Goal: Information Seeking & Learning: Learn about a topic

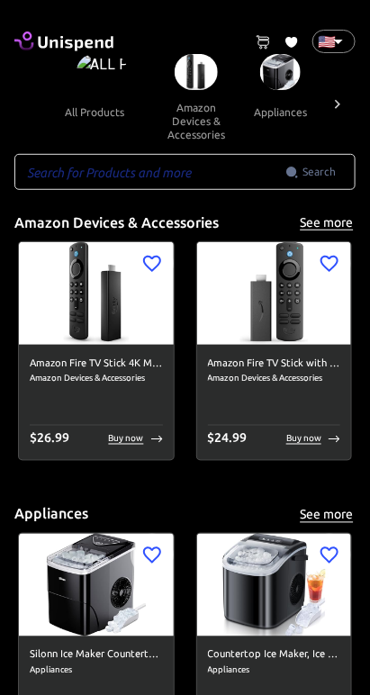
click at [338, 106] on icon at bounding box center [338, 104] width 18 height 18
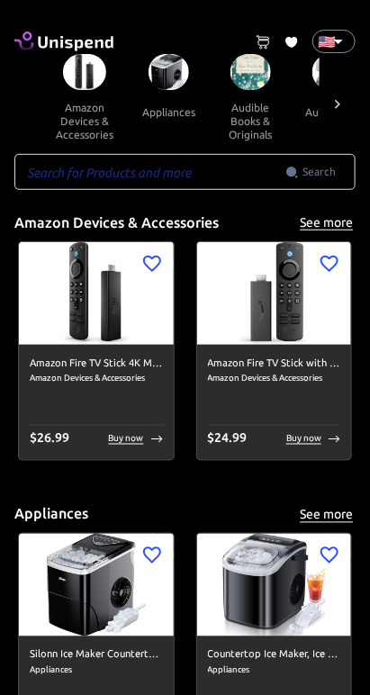
scroll to position [0, 269]
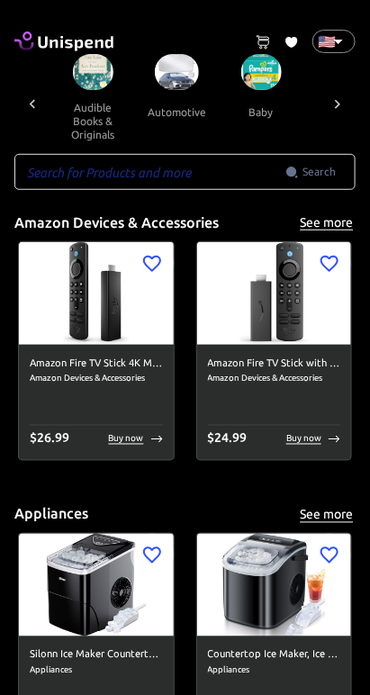
click at [177, 77] on img at bounding box center [177, 72] width 44 height 36
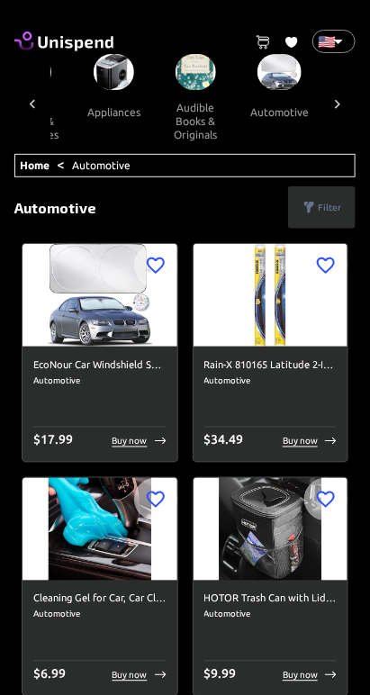
click at [30, 93] on div at bounding box center [32, 104] width 36 height 100
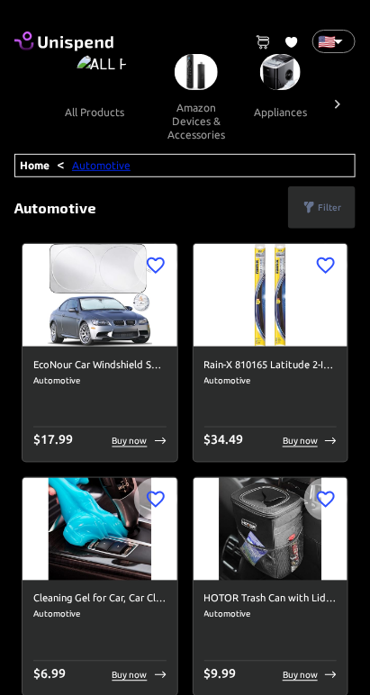
click at [100, 162] on link "Automotive" at bounding box center [101, 165] width 59 height 12
click at [24, 163] on link "Home" at bounding box center [35, 165] width 30 height 12
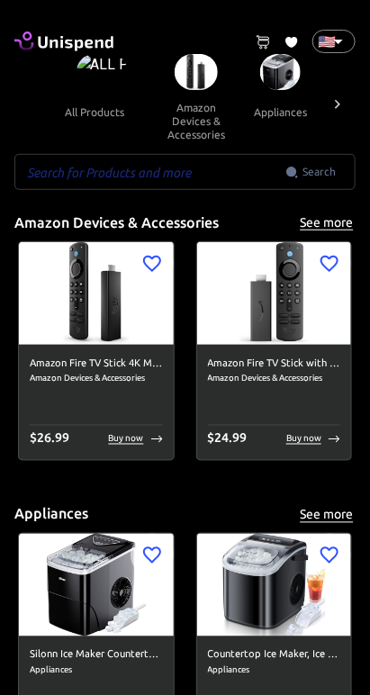
click at [245, 170] on input "text" at bounding box center [149, 172] width 271 height 36
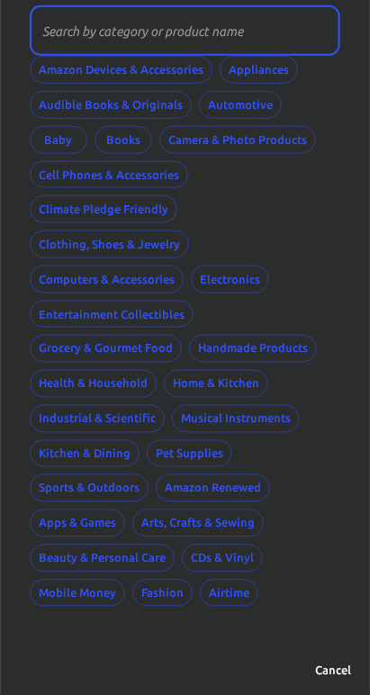
scroll to position [109, 0]
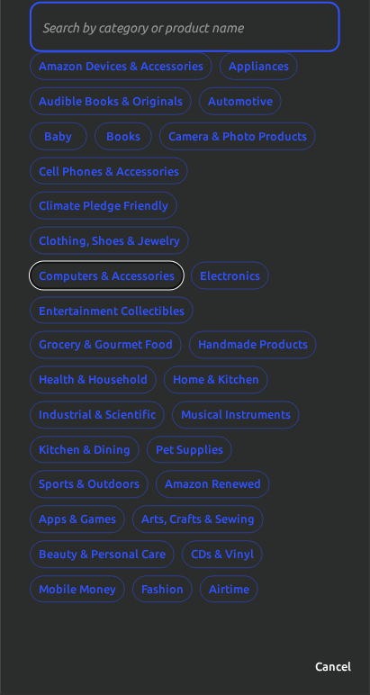
click at [67, 273] on button "Computers & Accessories" at bounding box center [107, 276] width 154 height 28
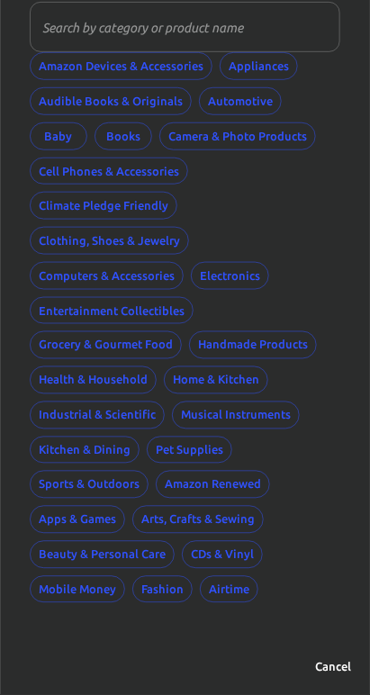
click at [90, 25] on input "text" at bounding box center [179, 27] width 298 height 50
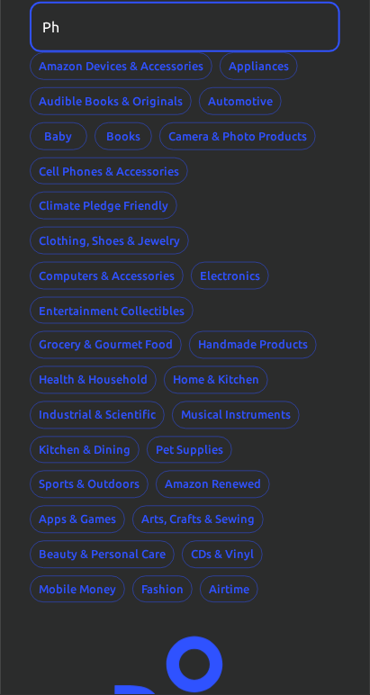
type input "P"
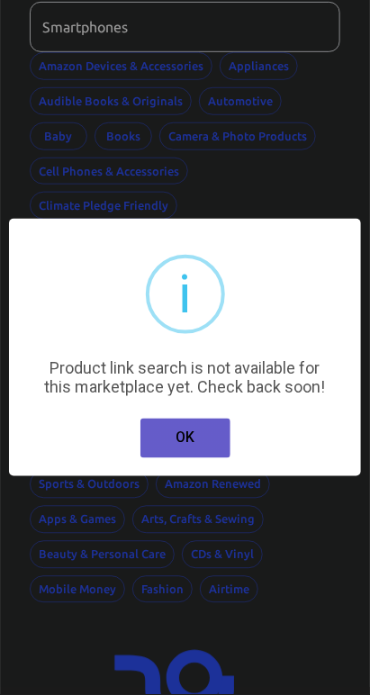
click at [197, 447] on button "OK" at bounding box center [186, 439] width 90 height 40
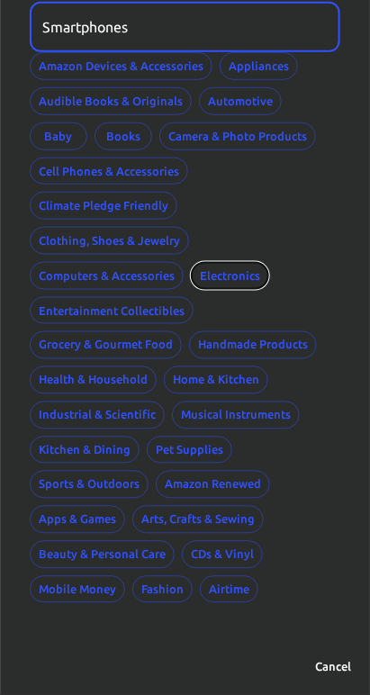
click at [240, 277] on button "Electronics" at bounding box center [230, 276] width 78 height 28
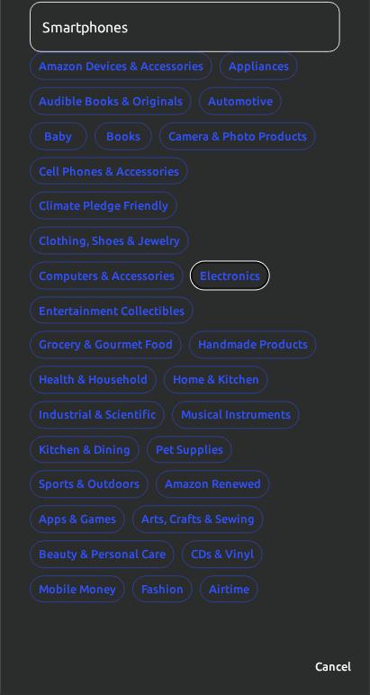
scroll to position [118, 0]
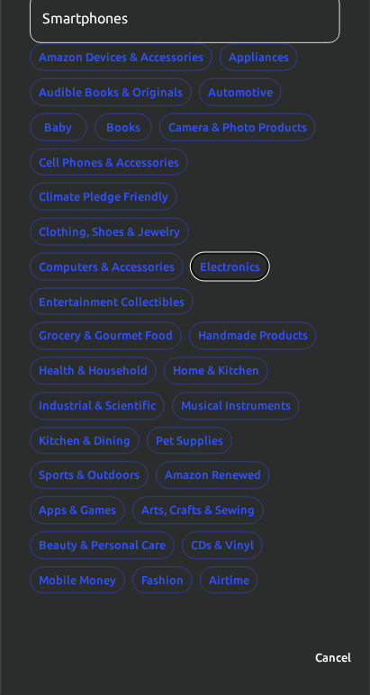
click at [238, 267] on button "Electronics" at bounding box center [230, 267] width 78 height 28
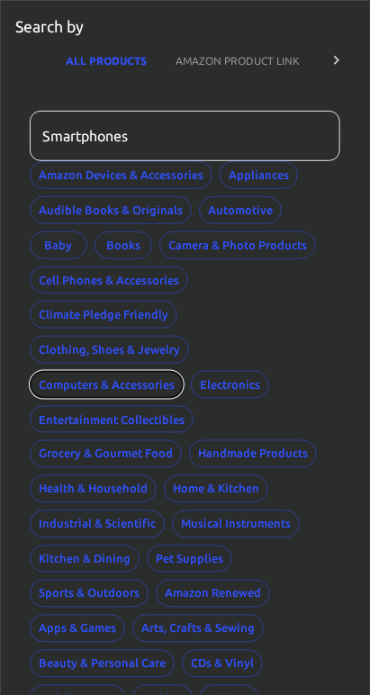
click at [75, 382] on button "Computers & Accessories" at bounding box center [107, 385] width 154 height 28
click at [74, 379] on button "Computers & Accessories" at bounding box center [107, 385] width 154 height 28
click at [75, 384] on button "Computers & Accessories" at bounding box center [107, 385] width 154 height 28
click at [75, 385] on button "Computers & Accessories" at bounding box center [107, 385] width 154 height 28
click at [72, 384] on button "Computers & Accessories" at bounding box center [107, 385] width 154 height 28
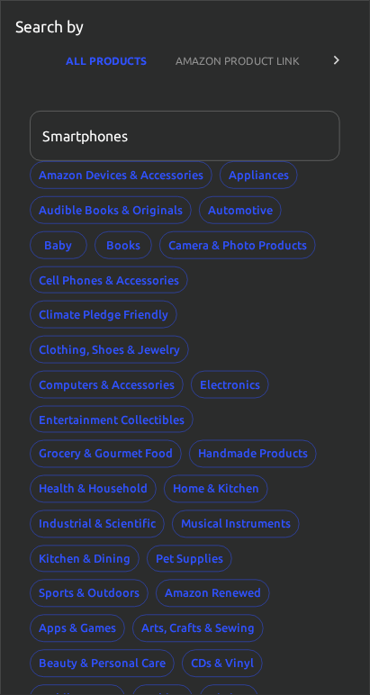
click at [139, 134] on input "Smartphones" at bounding box center [179, 136] width 298 height 50
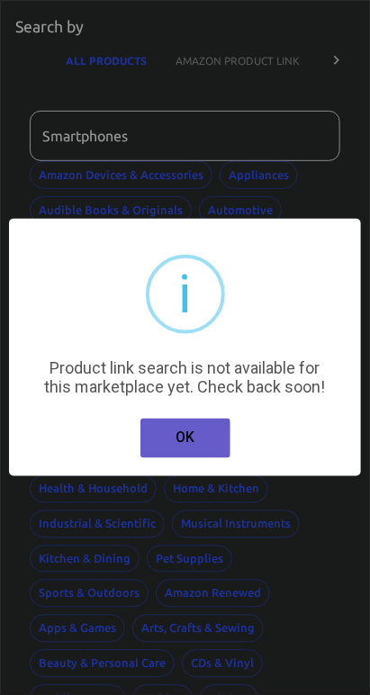
click at [203, 446] on button "OK" at bounding box center [186, 439] width 90 height 40
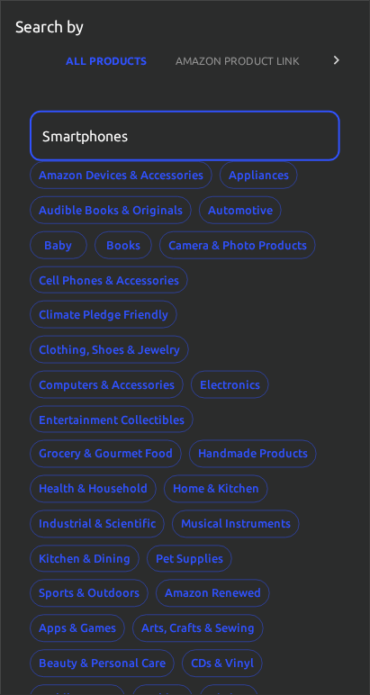
click at [224, 68] on button "AMAZON PRODUCT LINK" at bounding box center [237, 60] width 153 height 43
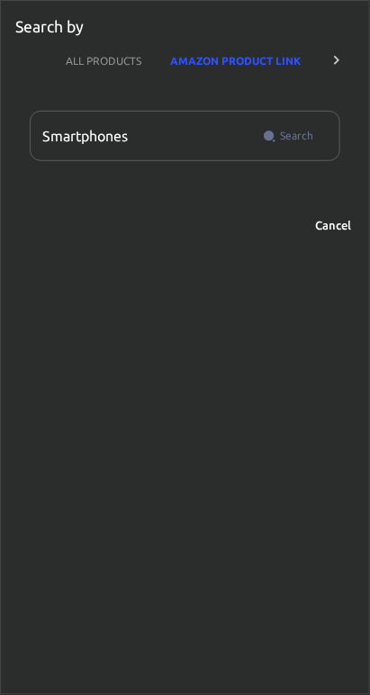
click at [198, 135] on input "Smartphones" at bounding box center [143, 136] width 226 height 50
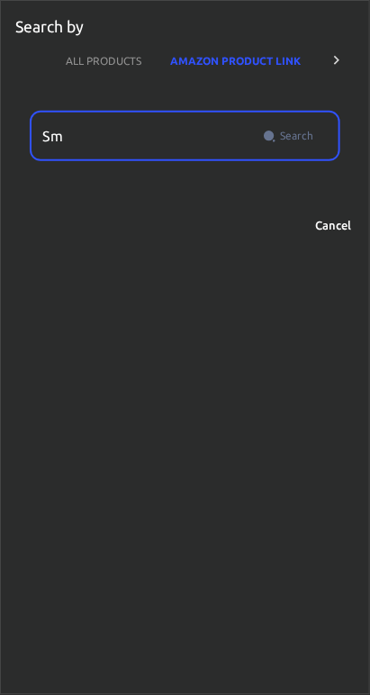
type input "S"
click at [101, 62] on button "ALL PRODUCTS" at bounding box center [103, 60] width 104 height 43
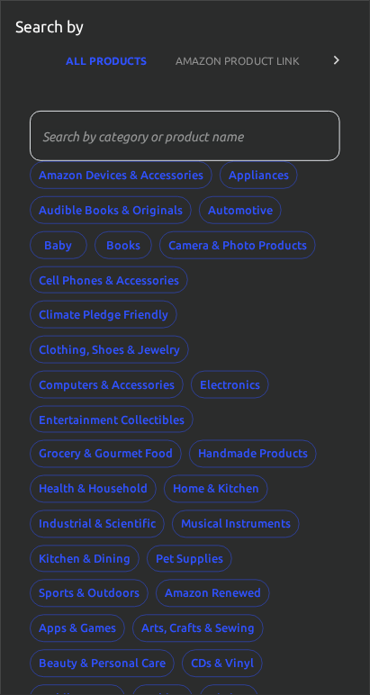
click at [46, 23] on p "Search by" at bounding box center [49, 26] width 68 height 23
click at [336, 59] on icon at bounding box center [337, 60] width 18 height 18
click at [27, 54] on icon at bounding box center [33, 60] width 18 height 18
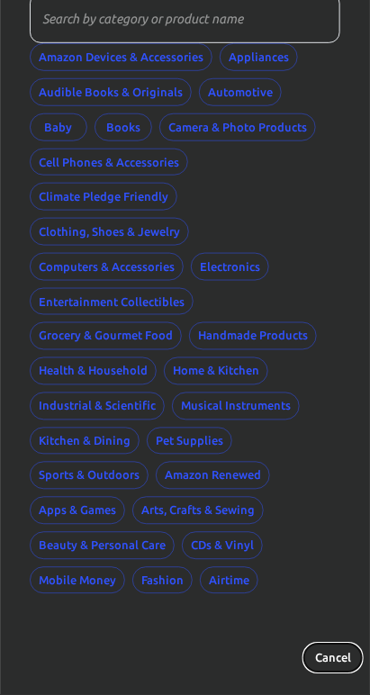
click at [331, 654] on button "Cancel" at bounding box center [333, 659] width 58 height 28
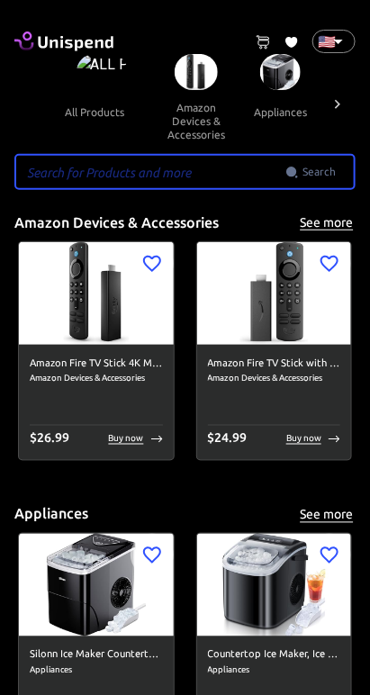
click at [338, 104] on icon at bounding box center [338, 104] width 18 height 18
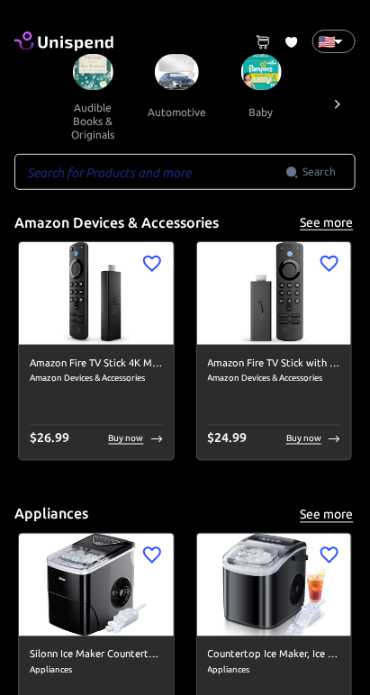
scroll to position [0, 269]
click at [340, 106] on icon at bounding box center [338, 104] width 18 height 18
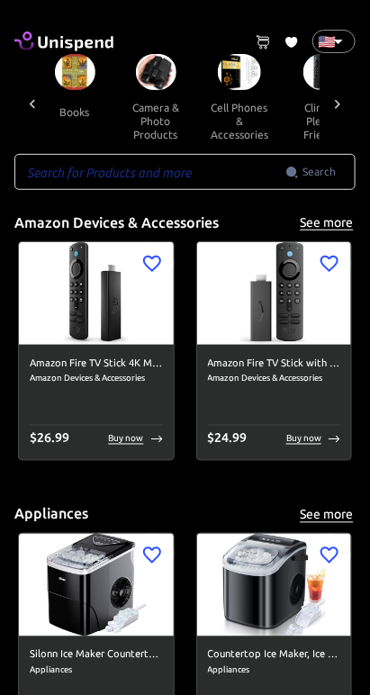
scroll to position [0, 539]
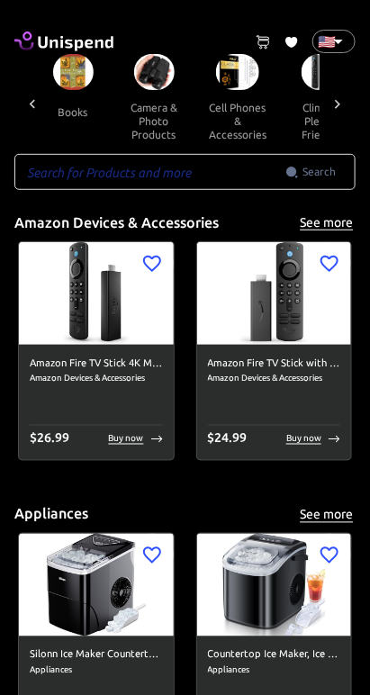
click at [239, 79] on img at bounding box center [237, 72] width 43 height 36
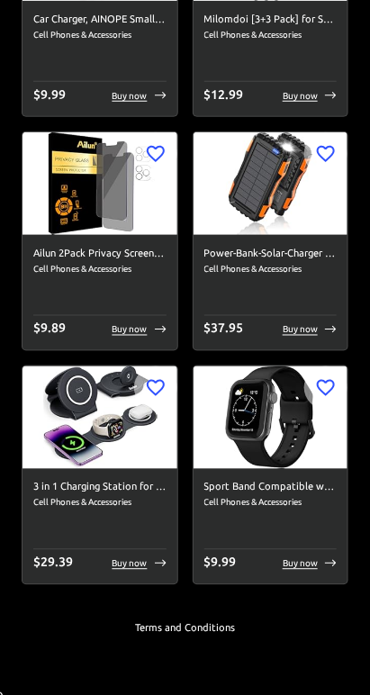
scroll to position [11366, 0]
